Goal: Task Accomplishment & Management: Complete application form

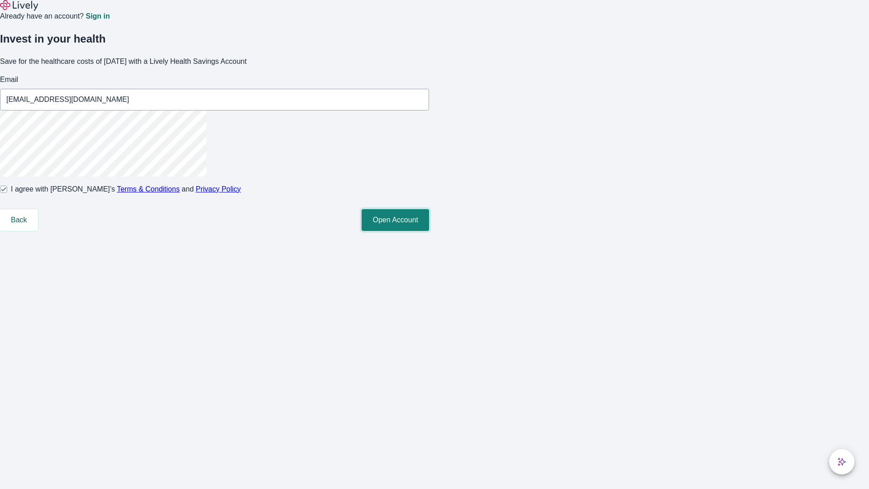
click at [429, 231] on button "Open Account" at bounding box center [395, 220] width 67 height 22
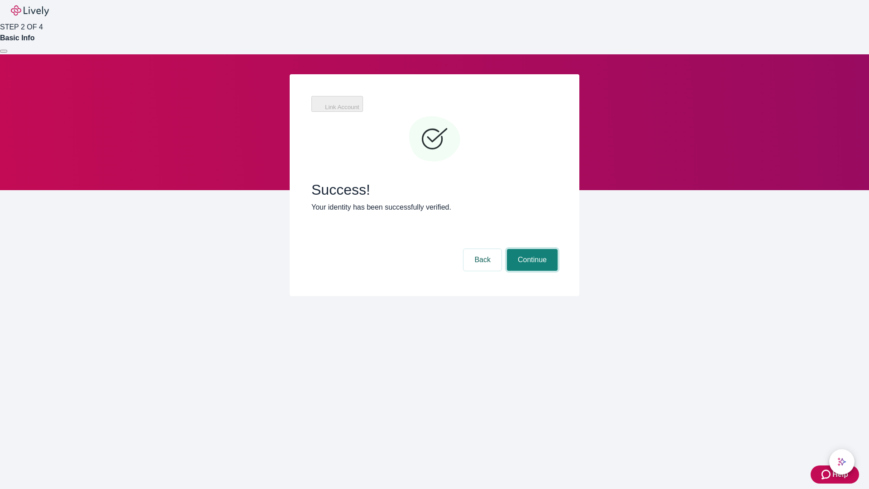
click at [531, 249] on button "Continue" at bounding box center [532, 260] width 51 height 22
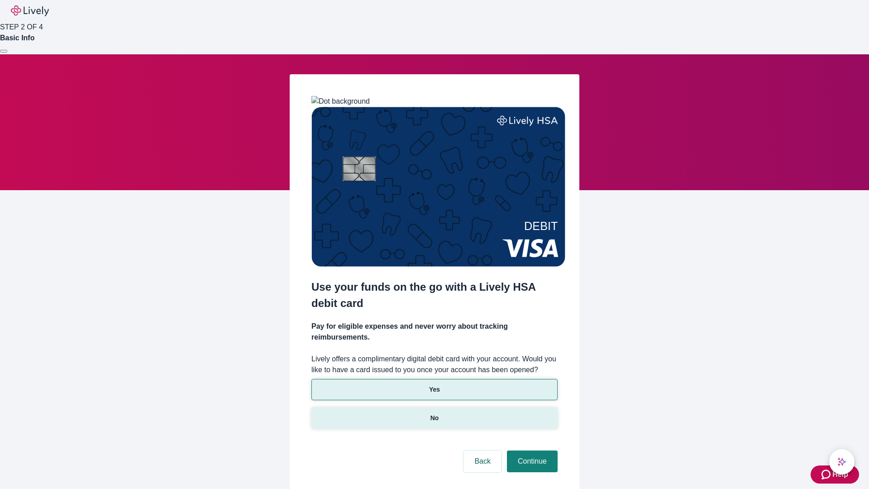
click at [434, 413] on p "No" at bounding box center [434, 418] width 9 height 10
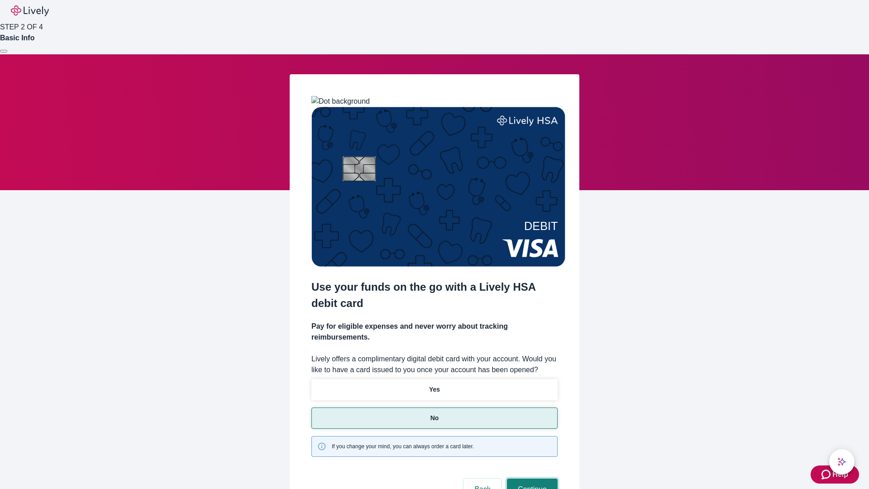
click at [531, 478] on button "Continue" at bounding box center [532, 489] width 51 height 22
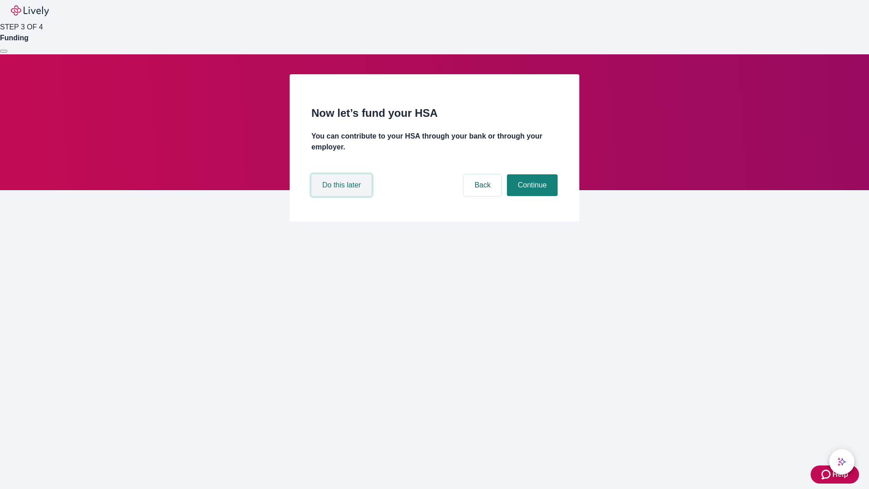
click at [343, 196] on button "Do this later" at bounding box center [341, 185] width 60 height 22
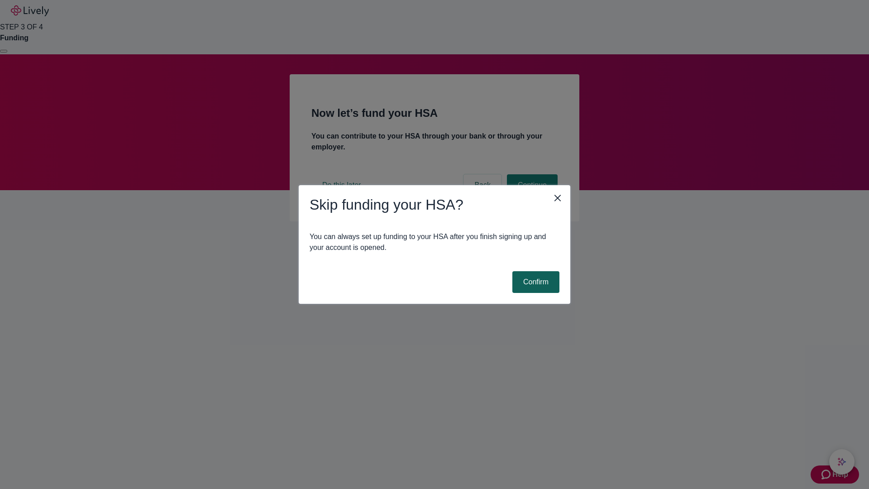
click at [534, 282] on button "Confirm" at bounding box center [535, 282] width 47 height 22
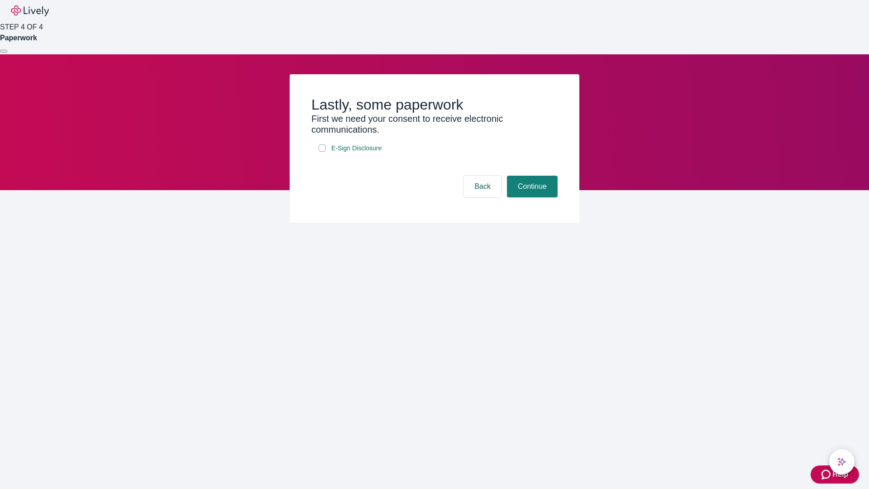
click at [322, 152] on input "E-Sign Disclosure" at bounding box center [322, 147] width 7 height 7
checkbox input "true"
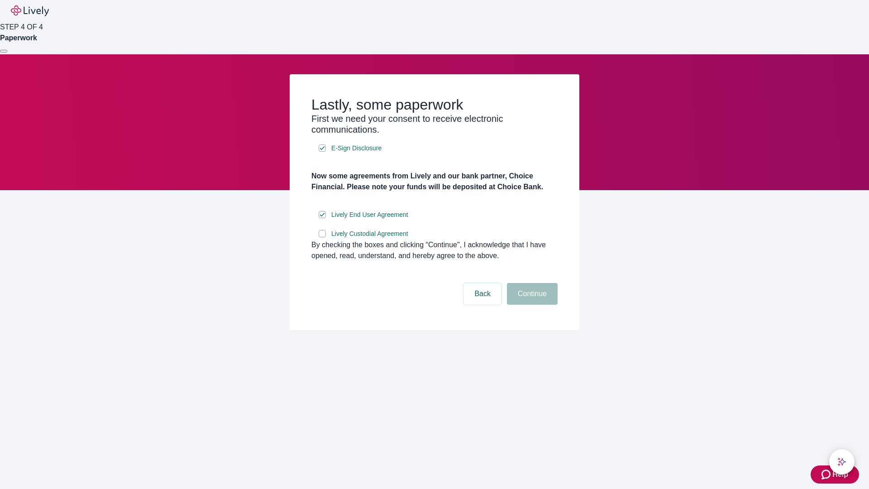
click at [322, 237] on input "Lively Custodial Agreement" at bounding box center [322, 233] width 7 height 7
checkbox input "true"
click at [531, 305] on button "Continue" at bounding box center [532, 294] width 51 height 22
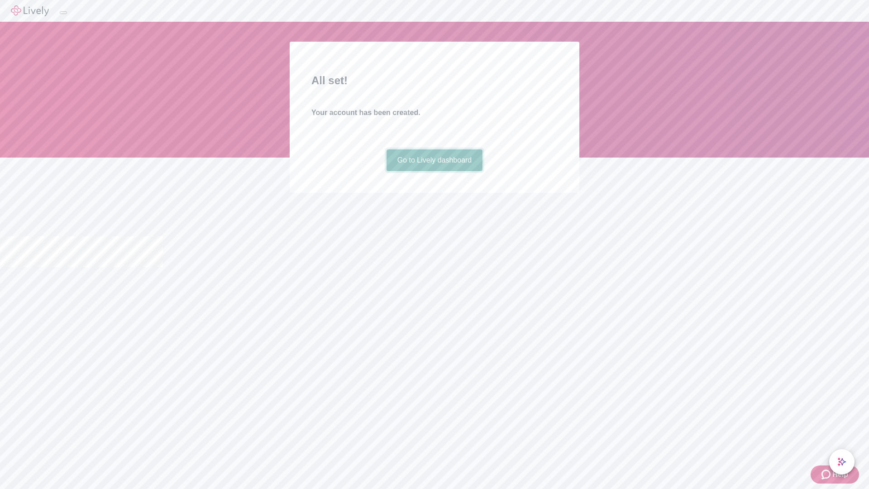
click at [434, 171] on link "Go to Lively dashboard" at bounding box center [434, 160] width 96 height 22
